Goal: Task Accomplishment & Management: Use online tool/utility

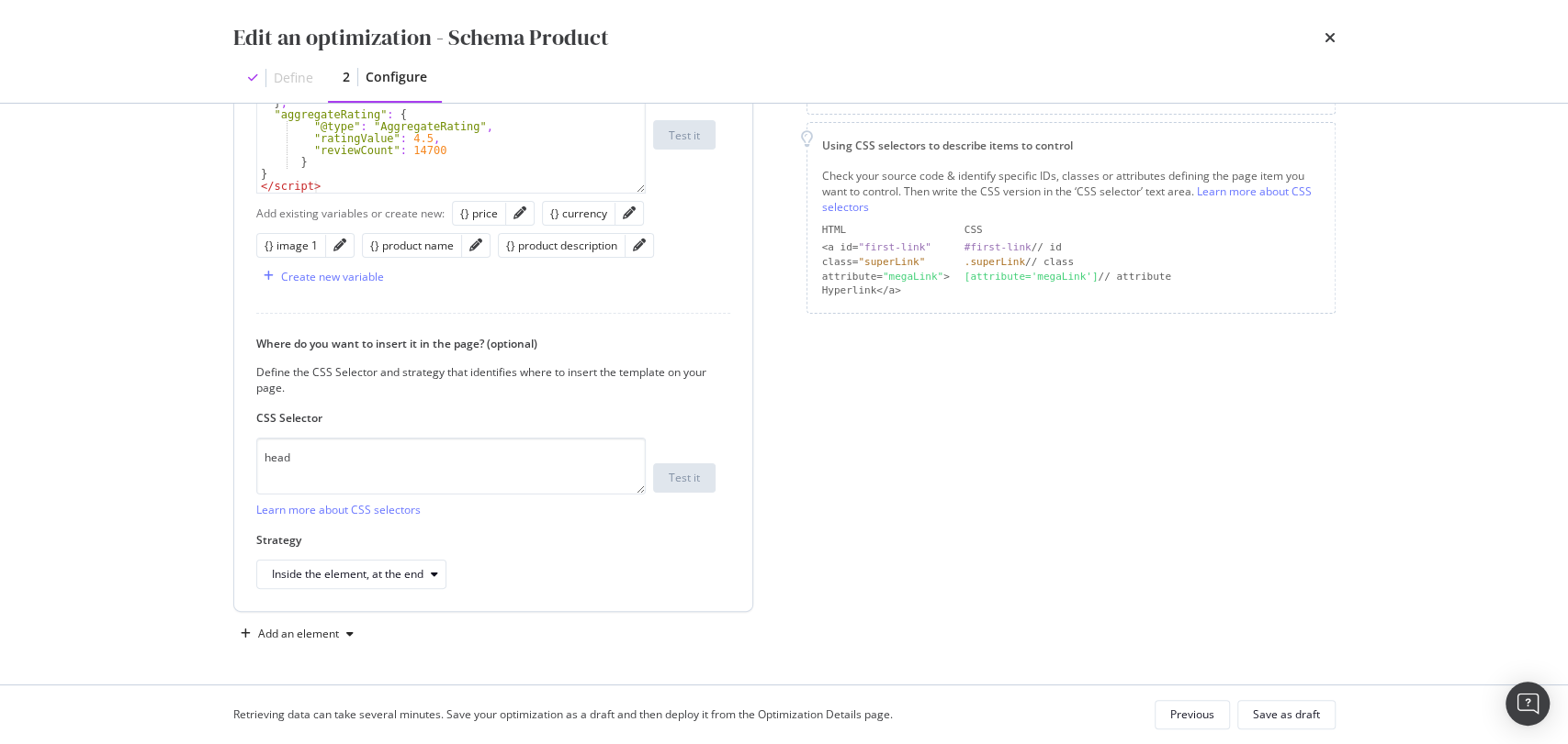
scroll to position [301, 0]
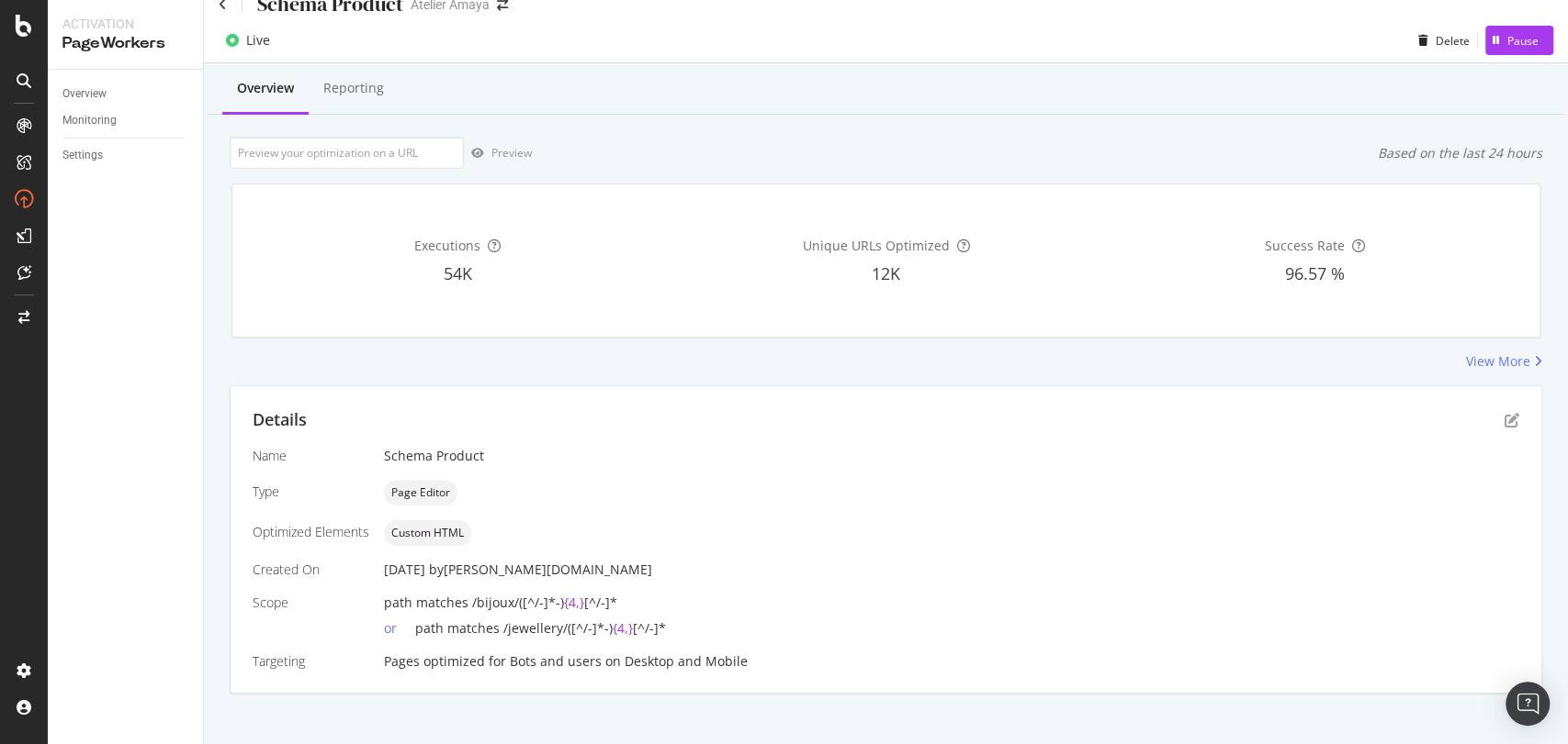
scroll to position [38, 0]
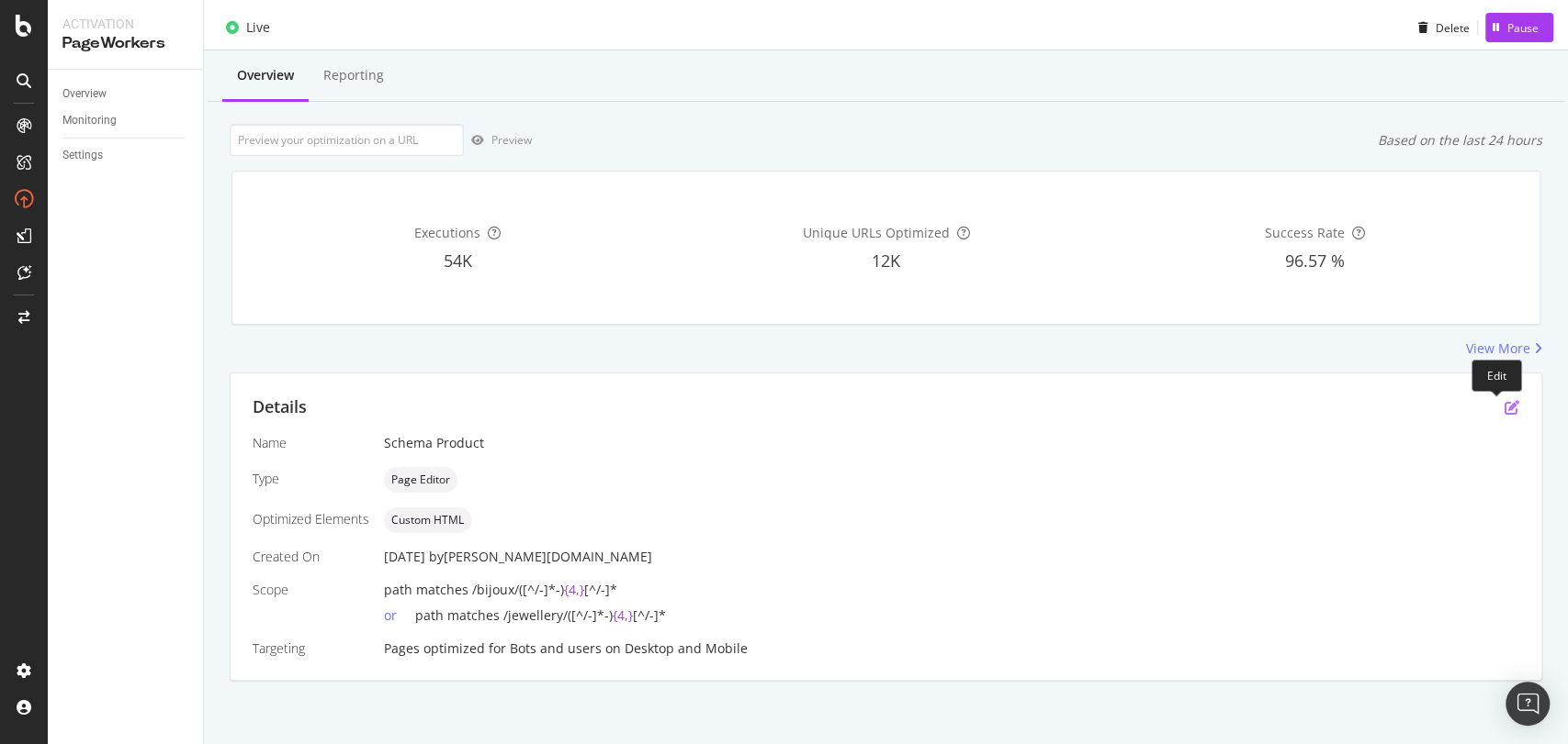
click at [1505, 400] on icon "pen-to-square" at bounding box center [1512, 408] width 15 height 15
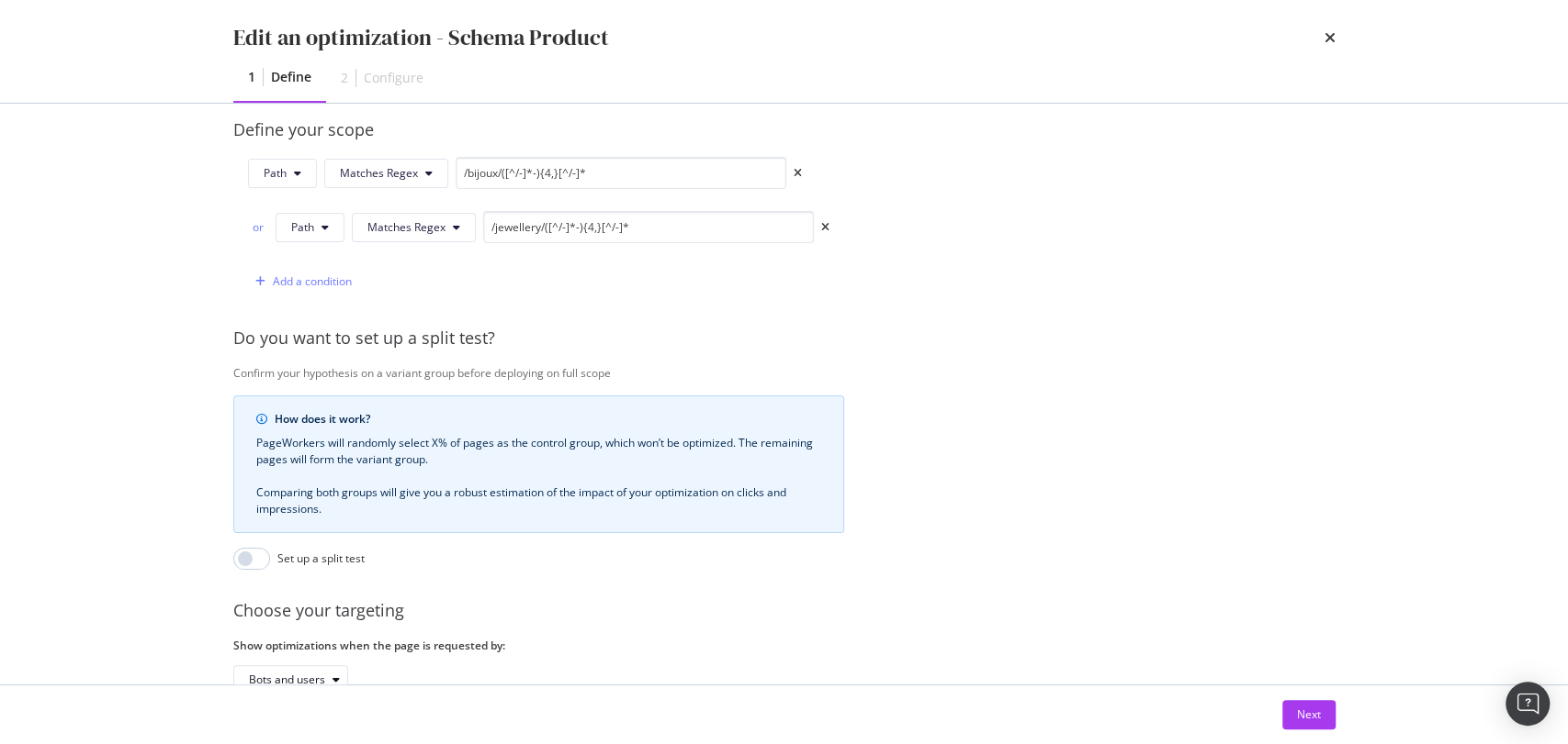
scroll to position [582, 0]
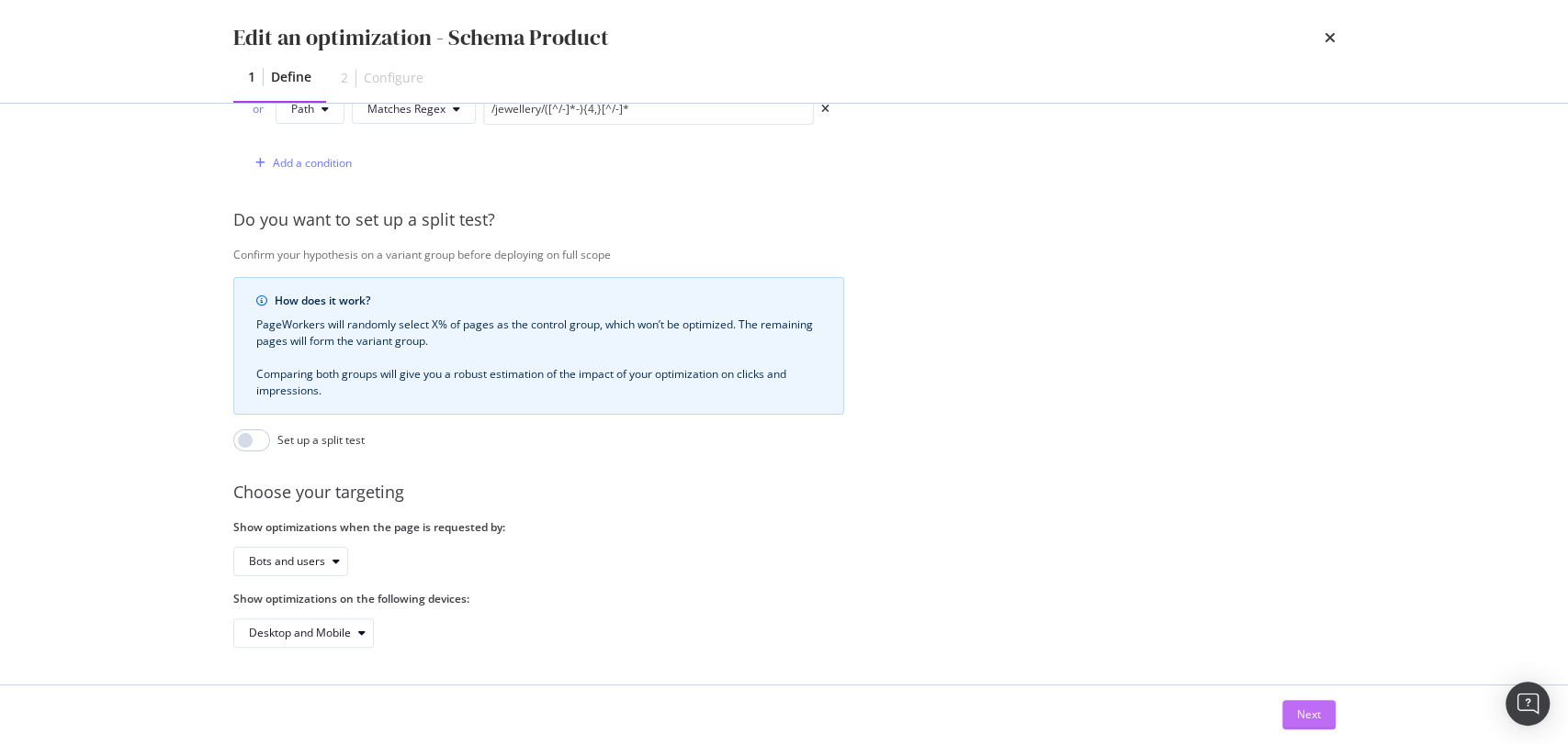
click at [1312, 716] on div "Next" at bounding box center [1309, 714] width 24 height 16
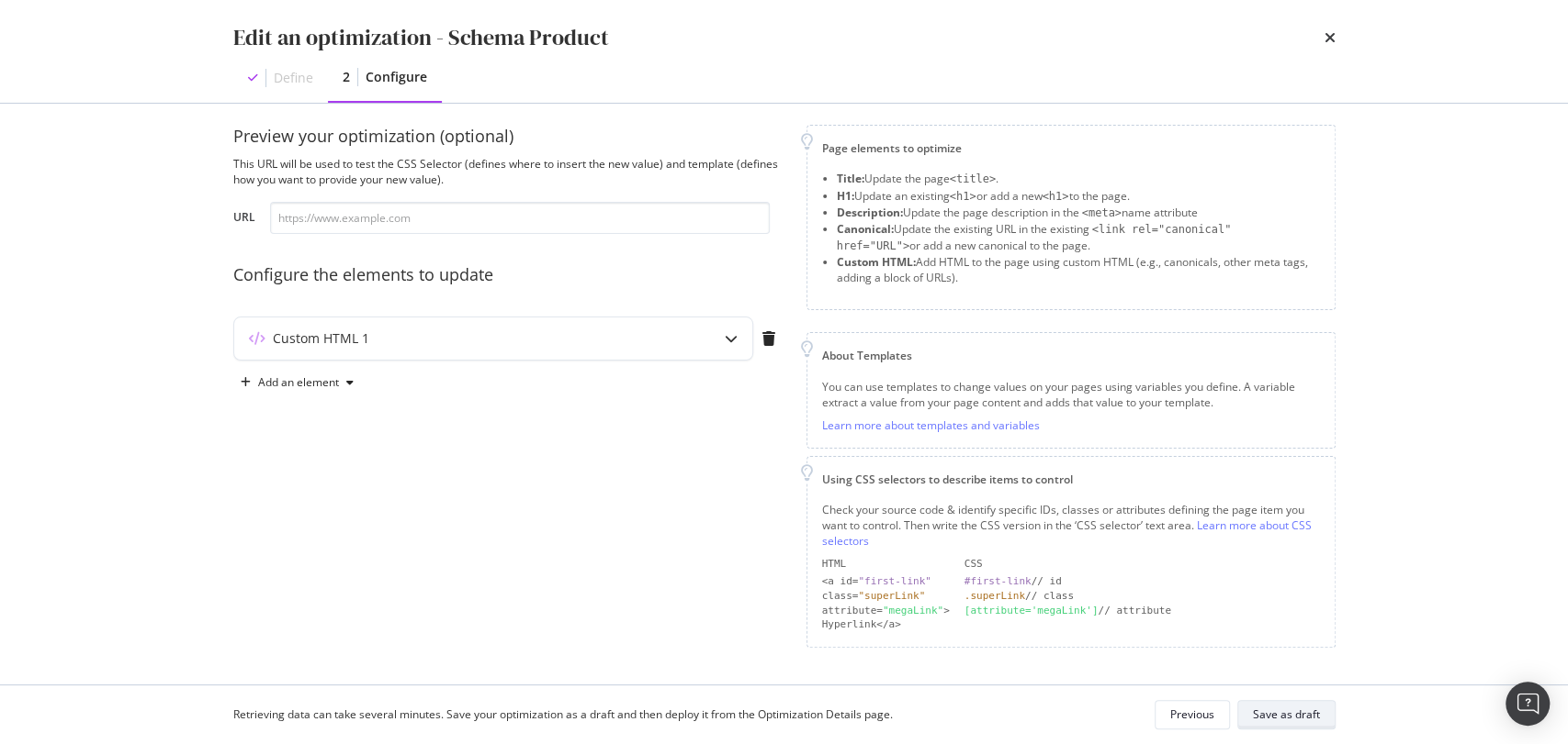
scroll to position [11, 0]
click at [470, 350] on div "Custom HTML 1" at bounding box center [457, 344] width 446 height 18
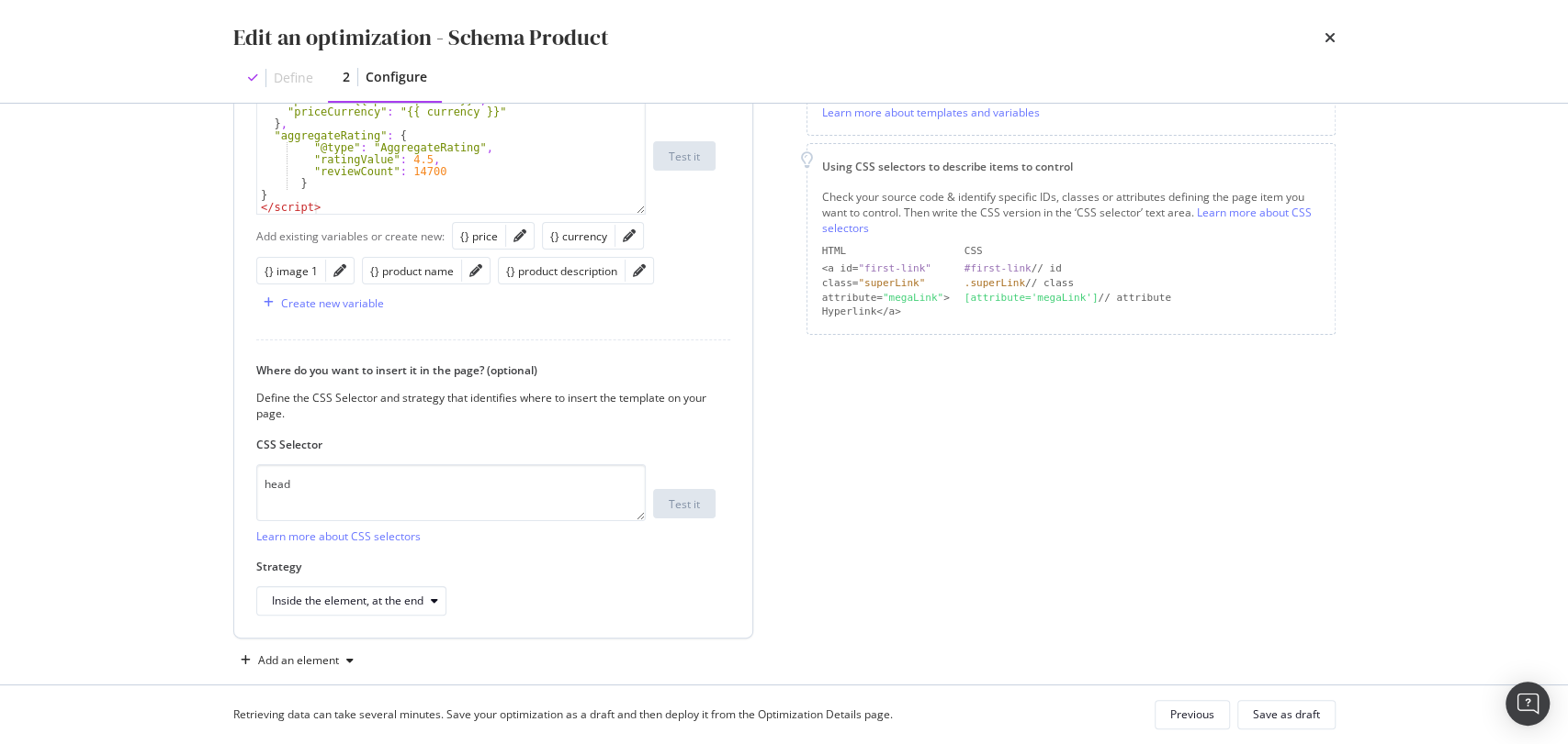
scroll to position [355, 0]
